Goal: Check status: Check status

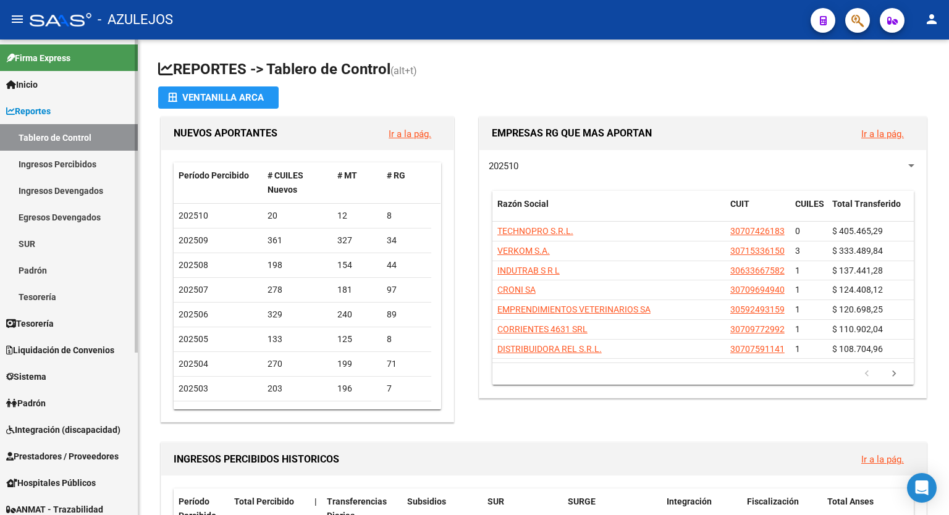
click at [51, 111] on span "Reportes" at bounding box center [28, 111] width 44 height 14
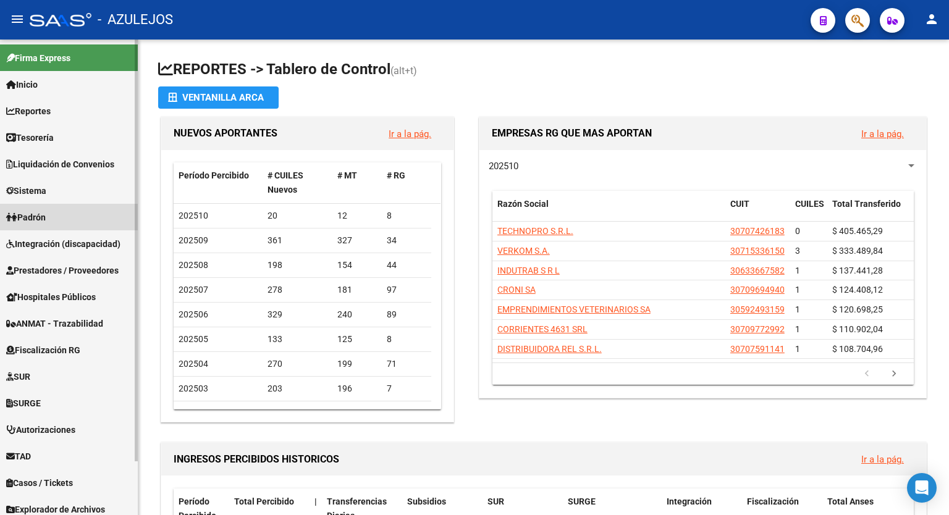
click at [44, 219] on span "Padrón" at bounding box center [26, 218] width 40 height 14
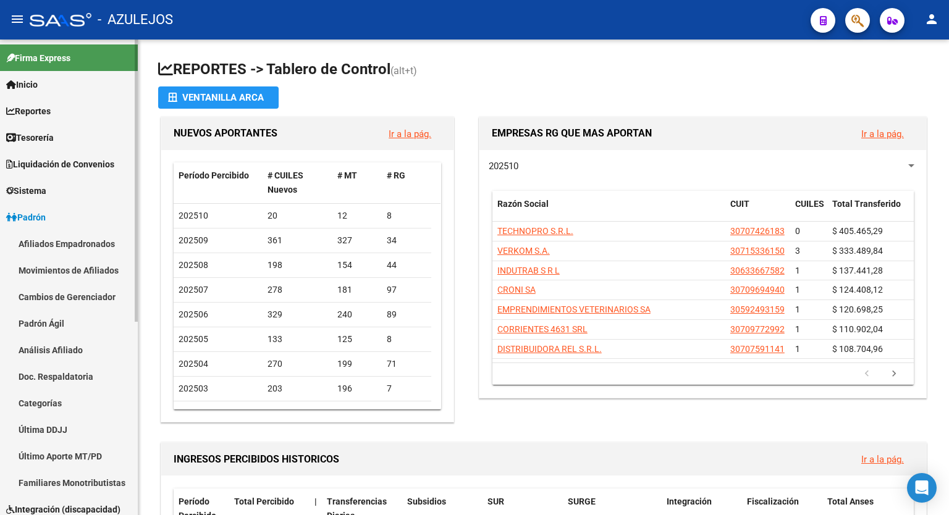
click at [51, 342] on link "Análisis Afiliado" at bounding box center [69, 350] width 138 height 27
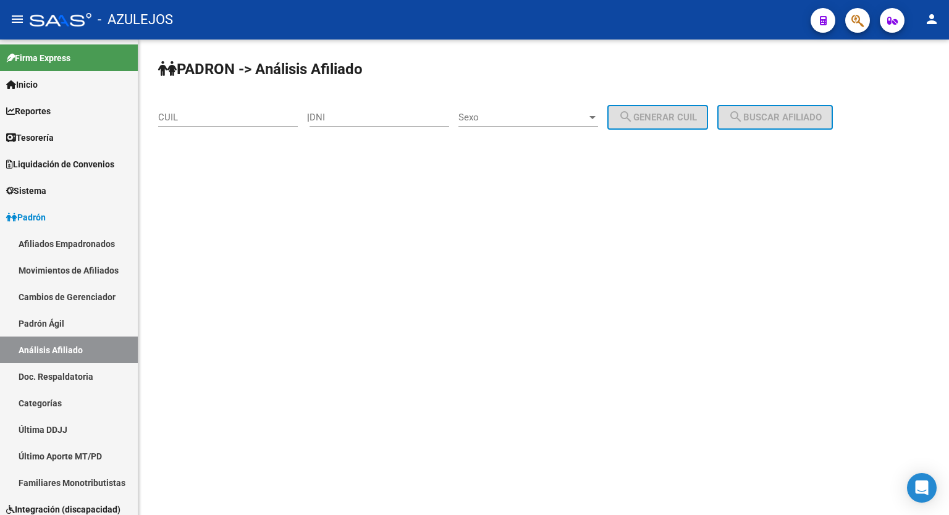
click at [213, 120] on input "CUIL" at bounding box center [228, 117] width 140 height 11
click at [374, 122] on input "DNI" at bounding box center [380, 117] width 140 height 11
type input "31031962"
click at [598, 112] on div "Sexo" at bounding box center [529, 117] width 140 height 11
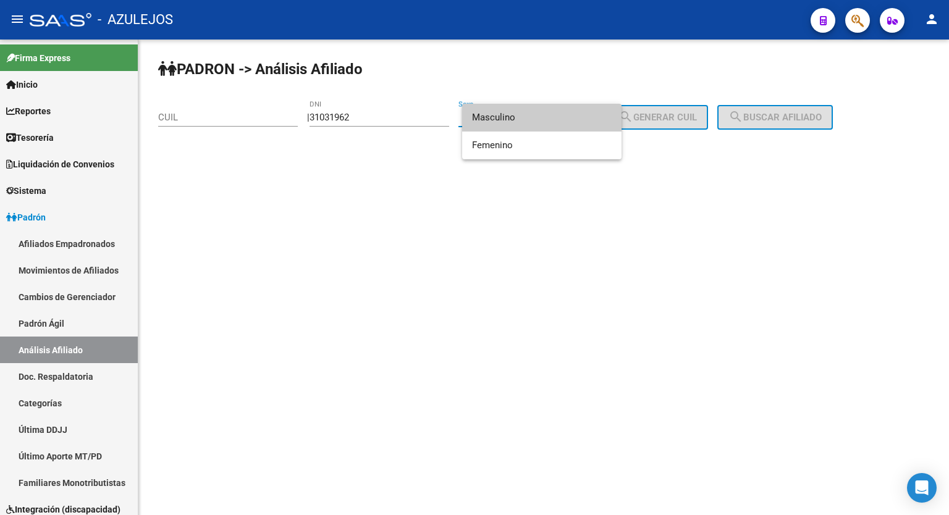
click at [549, 117] on span "Masculino" at bounding box center [542, 118] width 140 height 28
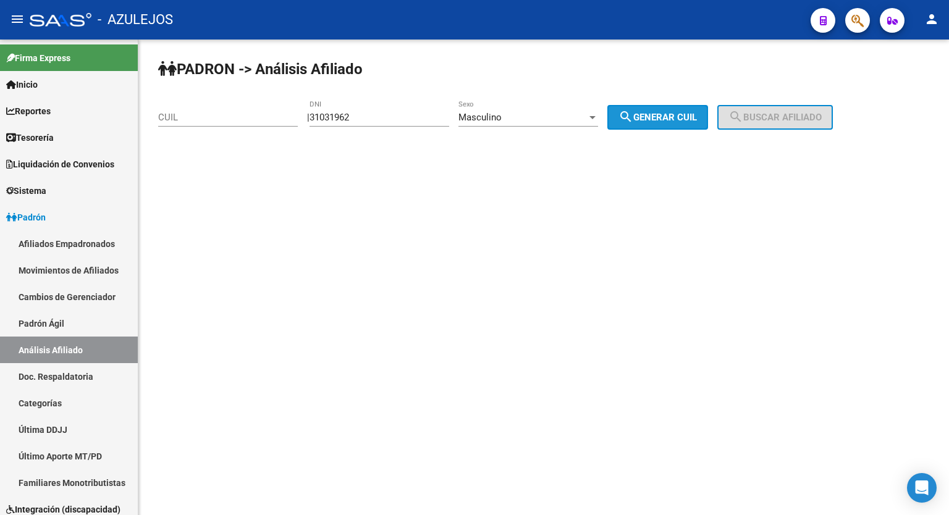
click at [632, 121] on mat-icon "search" at bounding box center [626, 116] width 15 height 15
type input "20-31031962-8"
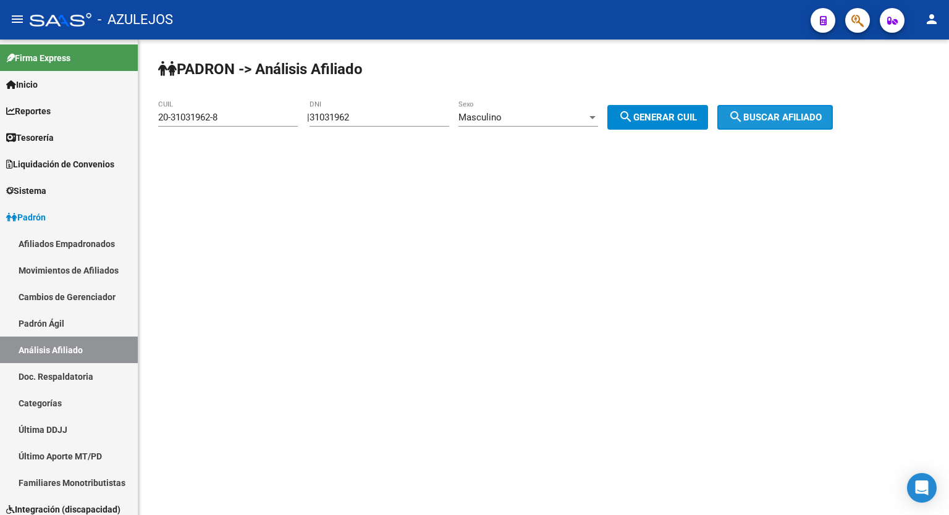
click at [776, 112] on span "search Buscar afiliado" at bounding box center [775, 117] width 93 height 11
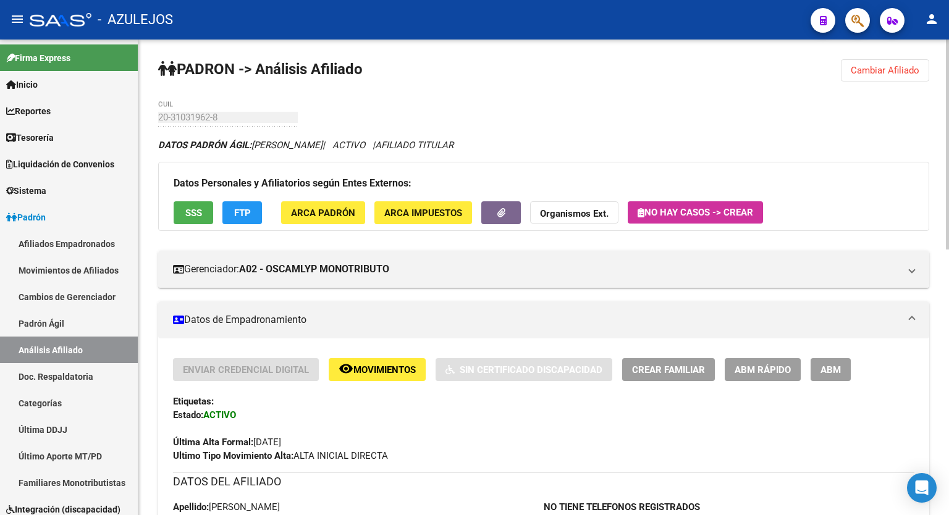
click at [949, 90] on div at bounding box center [947, 145] width 3 height 210
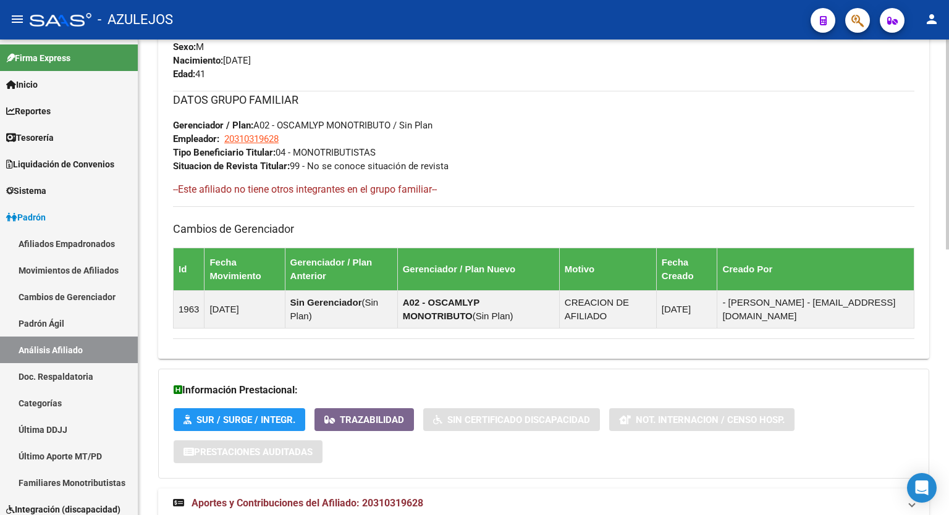
scroll to position [601, 0]
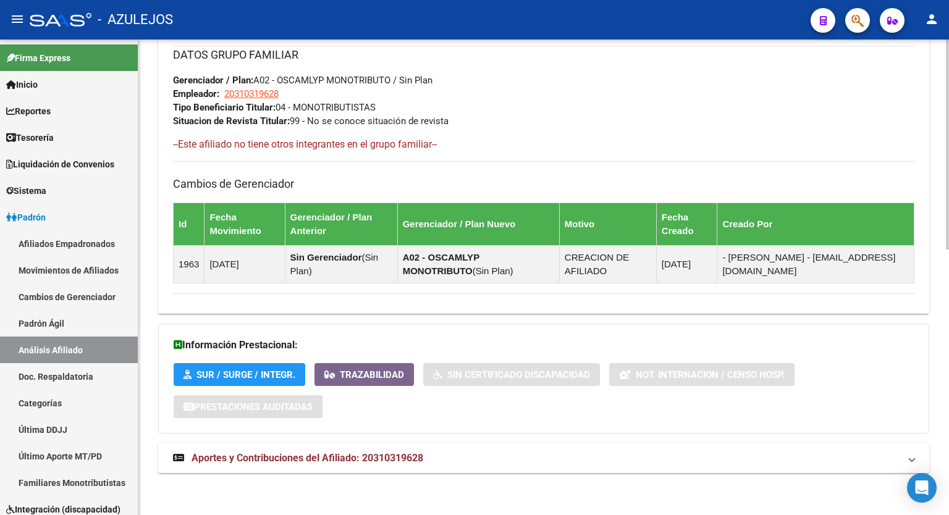
click at [949, 417] on div at bounding box center [947, 410] width 3 height 210
click at [392, 467] on mat-expansion-panel-header "Aportes y Contribuciones del Afiliado: 20310319628" at bounding box center [543, 459] width 771 height 30
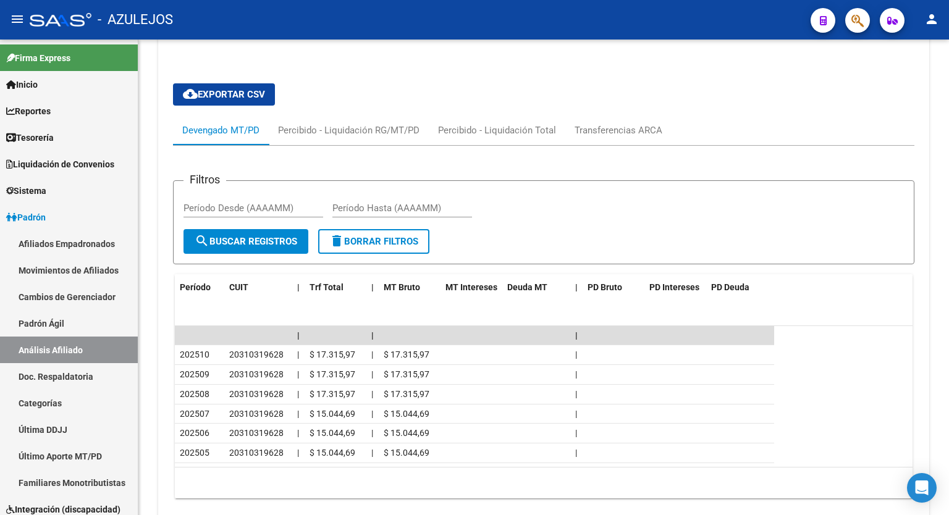
scroll to position [1069, 0]
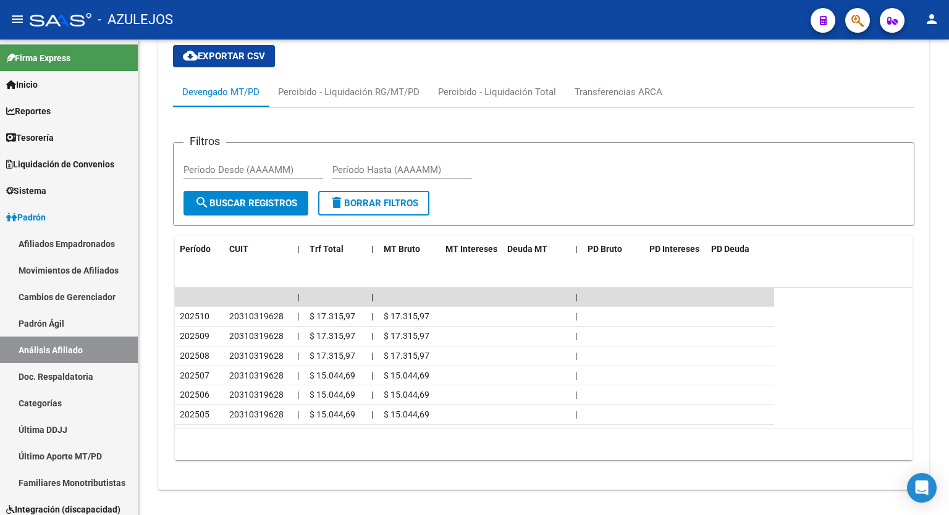
click at [949, 405] on div at bounding box center [947, 437] width 3 height 145
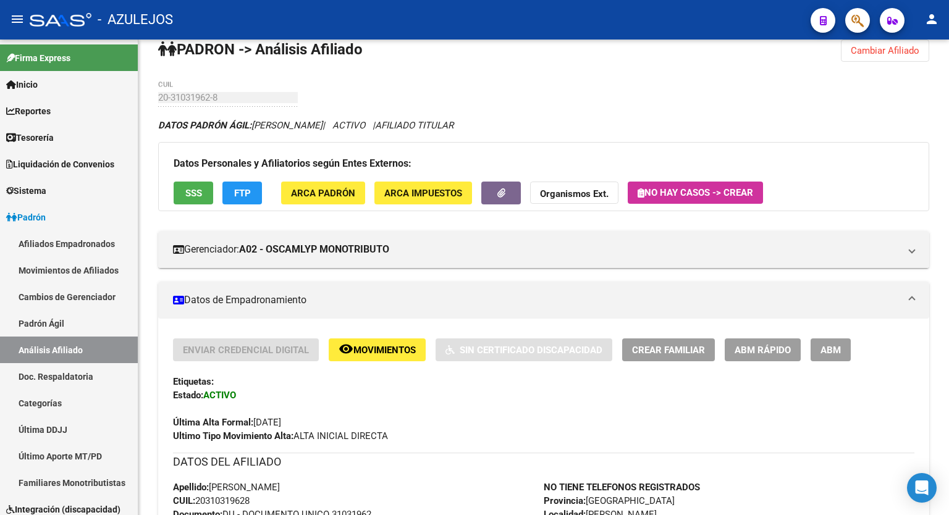
scroll to position [0, 0]
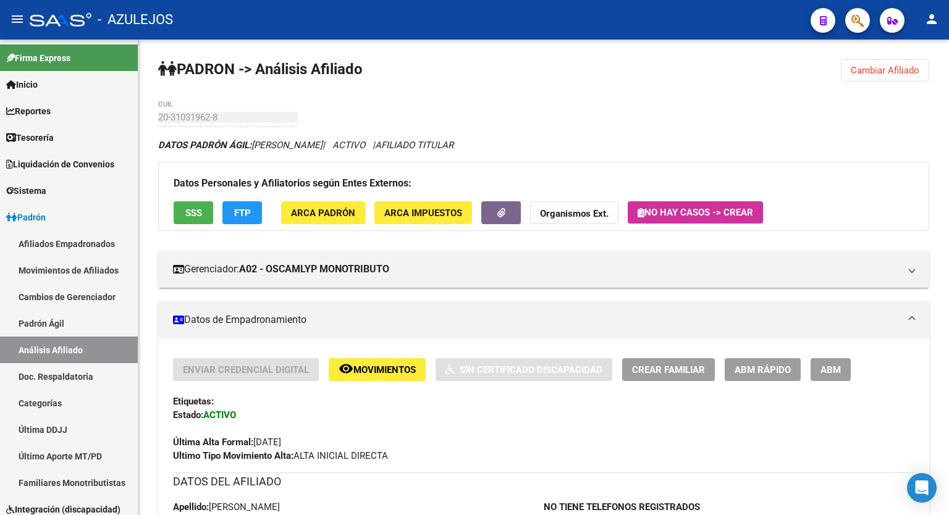
click at [949, 43] on div at bounding box center [947, 112] width 3 height 145
click at [409, 208] on span "ARCA Impuestos" at bounding box center [423, 213] width 78 height 11
click at [242, 210] on span "FTP" at bounding box center [242, 213] width 17 height 11
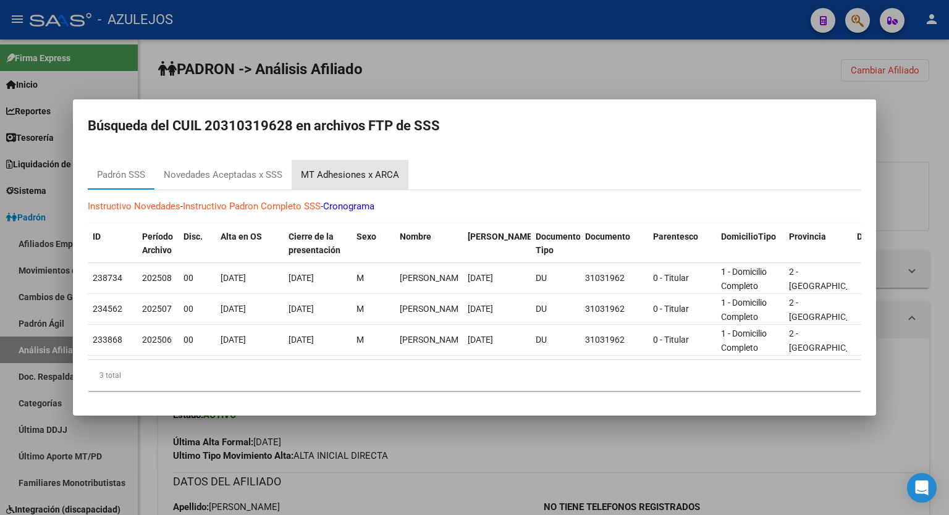
click at [352, 175] on div "MT Adhesiones x ARCA" at bounding box center [350, 175] width 98 height 14
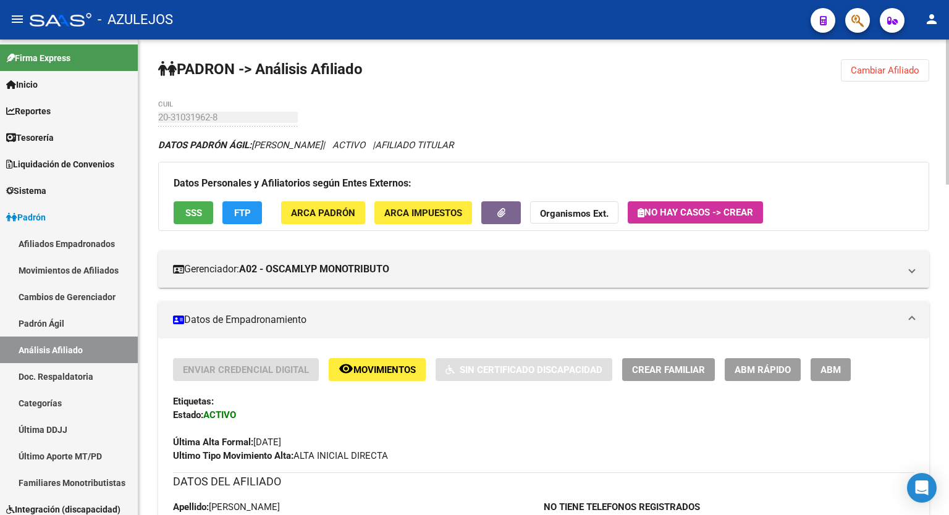
click at [900, 38] on div "menu - AZULEJOS person Firma Express Inicio Calendario SSS Instructivos Contact…" at bounding box center [474, 257] width 949 height 515
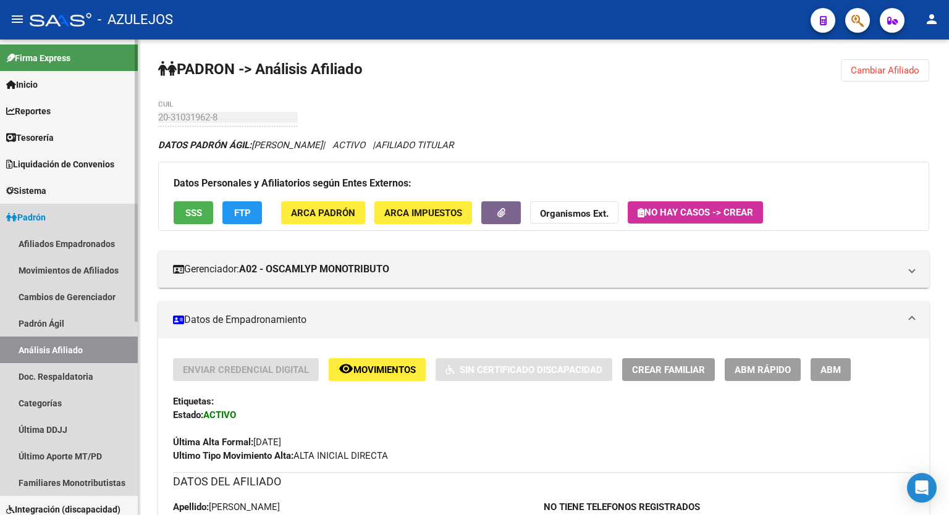
click at [75, 221] on link "Padrón" at bounding box center [69, 217] width 138 height 27
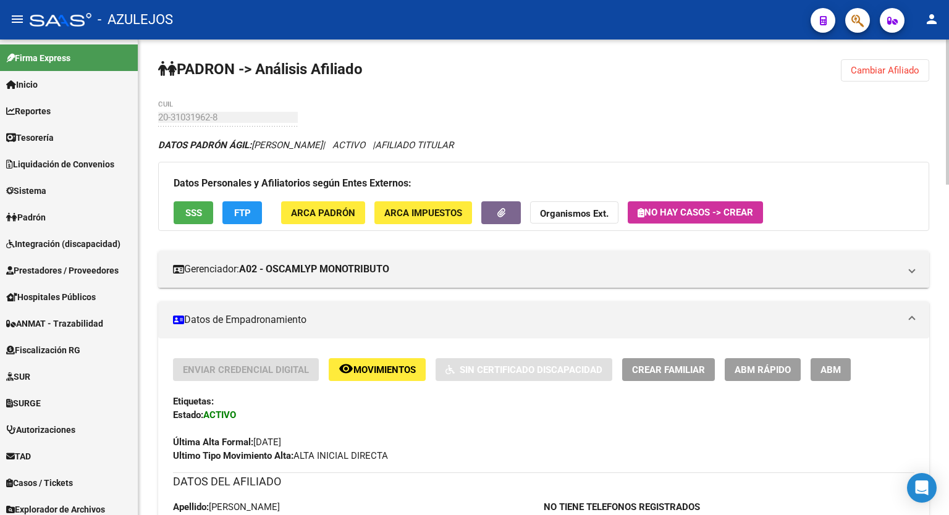
click at [200, 214] on span "SSS" at bounding box center [193, 213] width 17 height 11
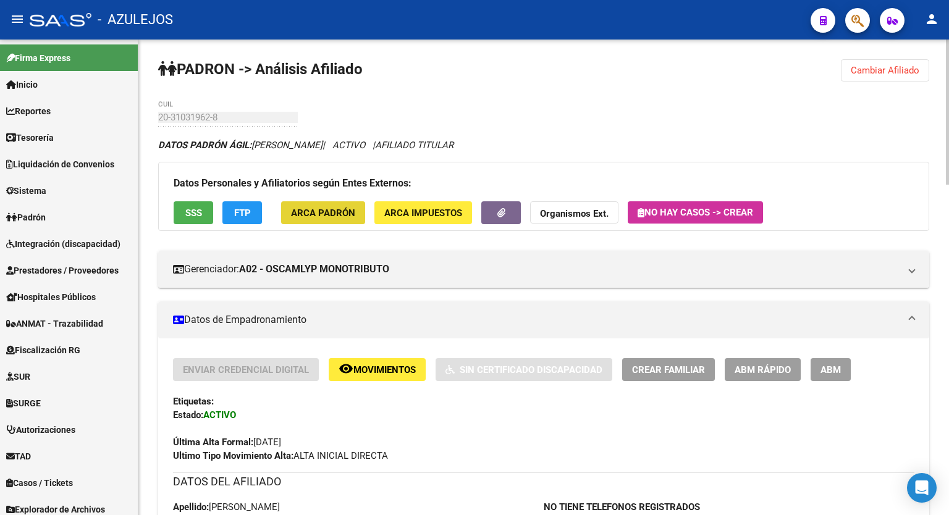
click at [326, 219] on button "ARCA Padrón" at bounding box center [323, 212] width 84 height 23
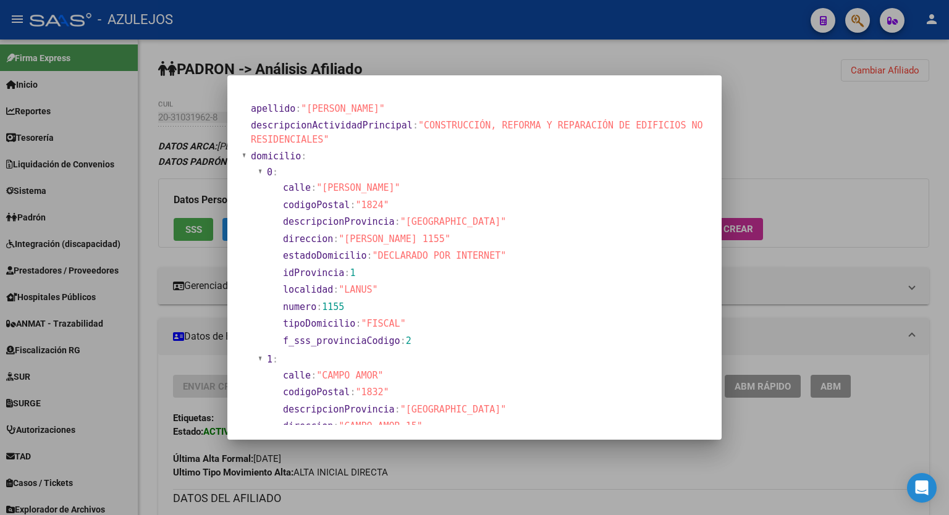
click at [768, 98] on div at bounding box center [474, 257] width 949 height 515
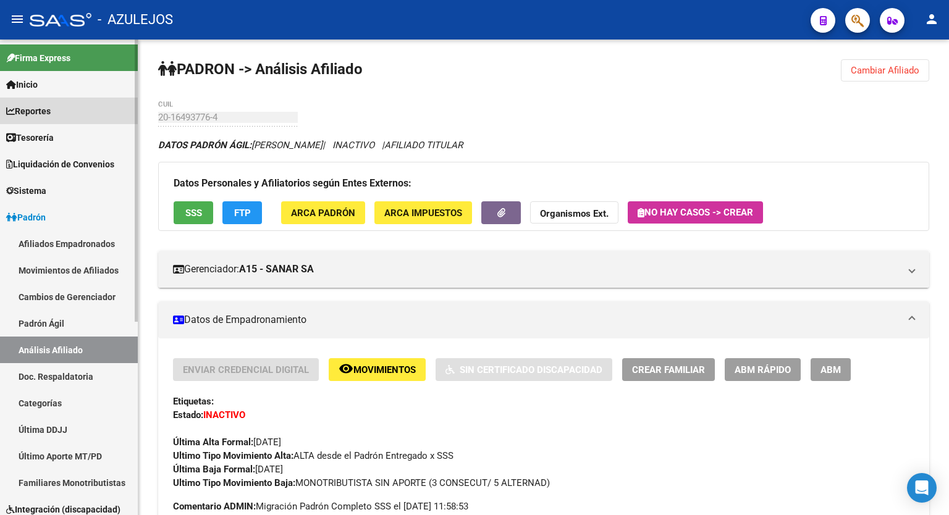
click at [48, 109] on span "Reportes" at bounding box center [28, 111] width 44 height 14
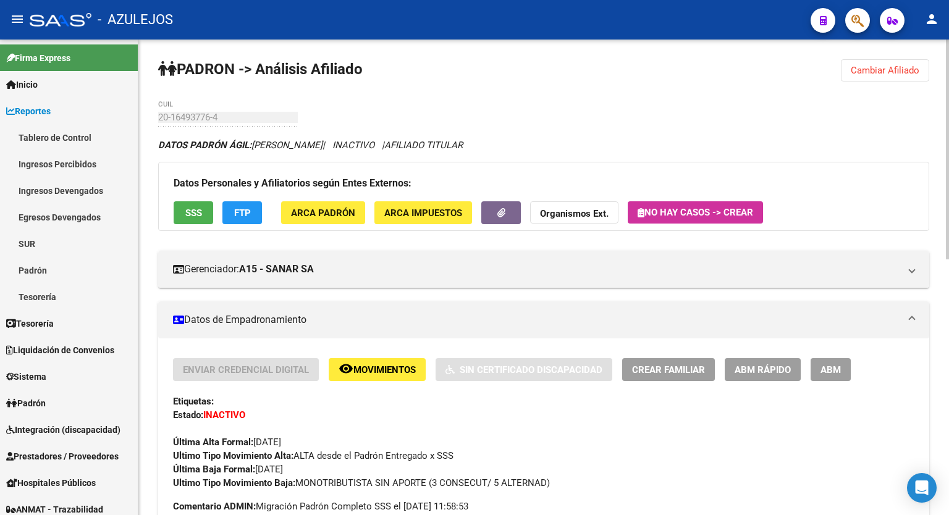
click at [548, 428] on div "Última Alta Formal: 01/05/2020" at bounding box center [544, 435] width 742 height 27
click at [502, 423] on div "Última Alta Formal: 01/05/2020" at bounding box center [544, 435] width 742 height 27
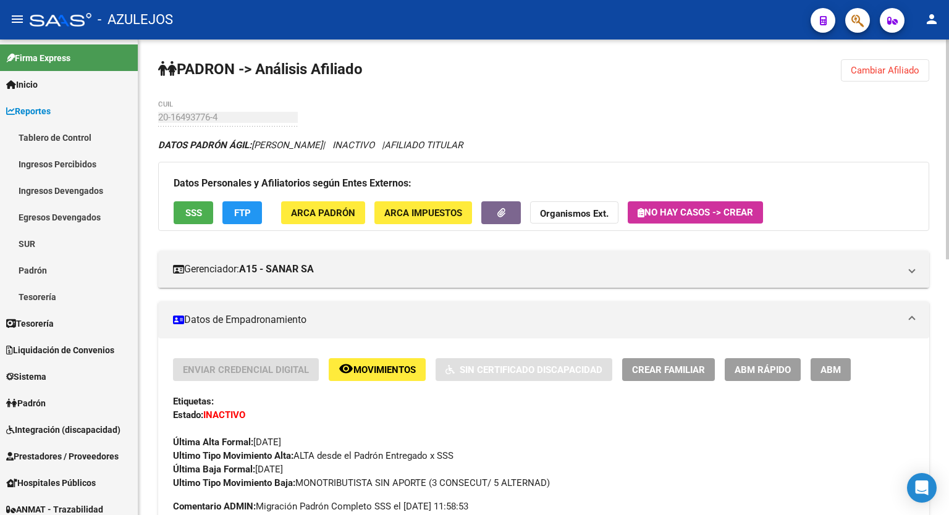
click at [749, 397] on div "Etiquetas:" at bounding box center [544, 402] width 742 height 14
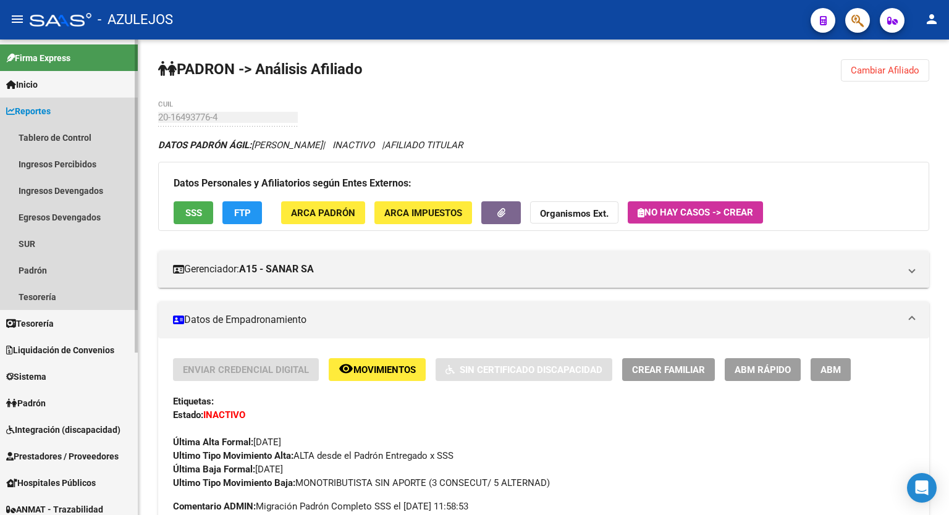
click at [51, 106] on span "Reportes" at bounding box center [28, 111] width 44 height 14
